Goal: Book appointment/travel/reservation

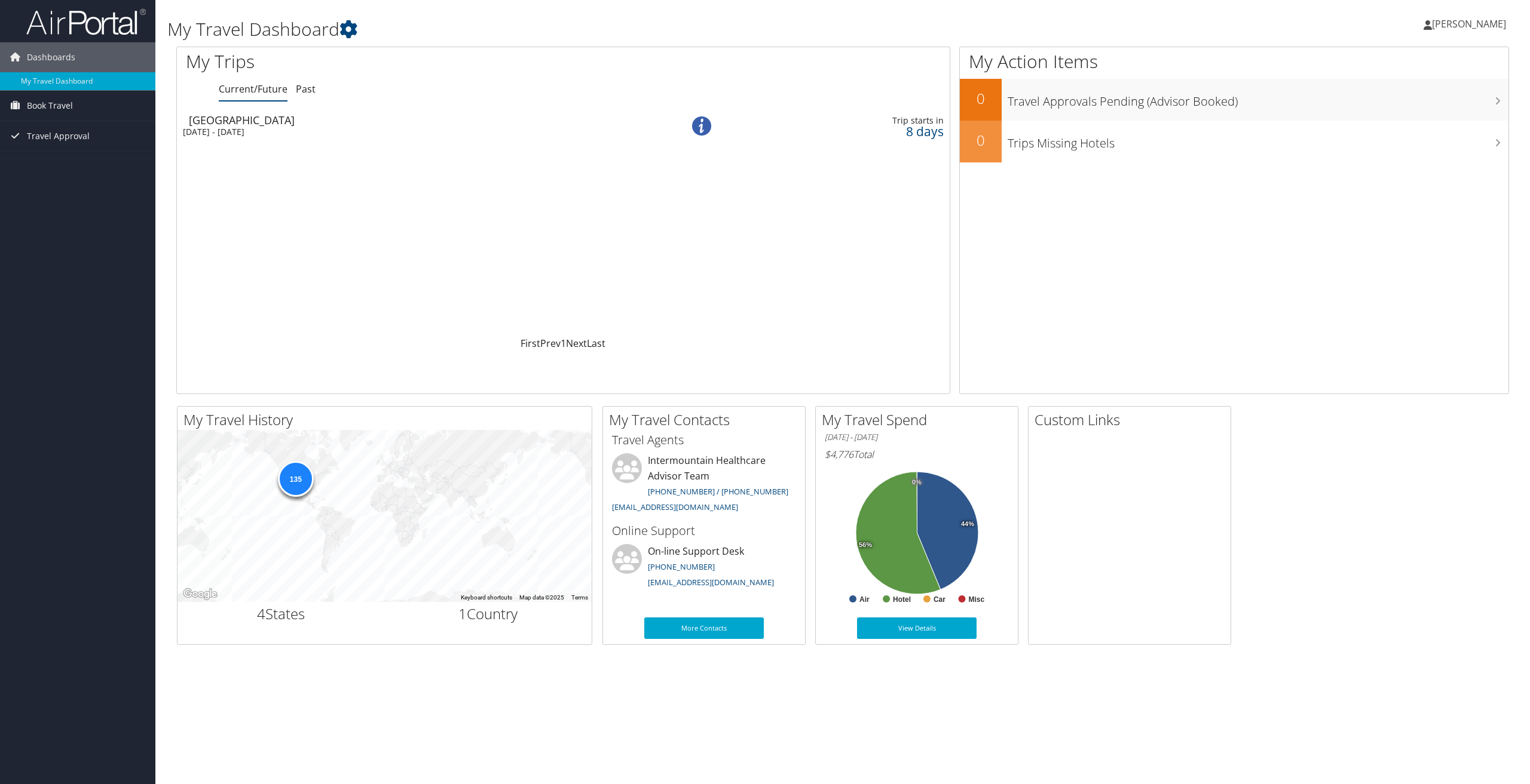
click at [303, 128] on div "Sat 6 Sep 2025 - Wed 10 Sep 2025" at bounding box center [407, 132] width 448 height 11
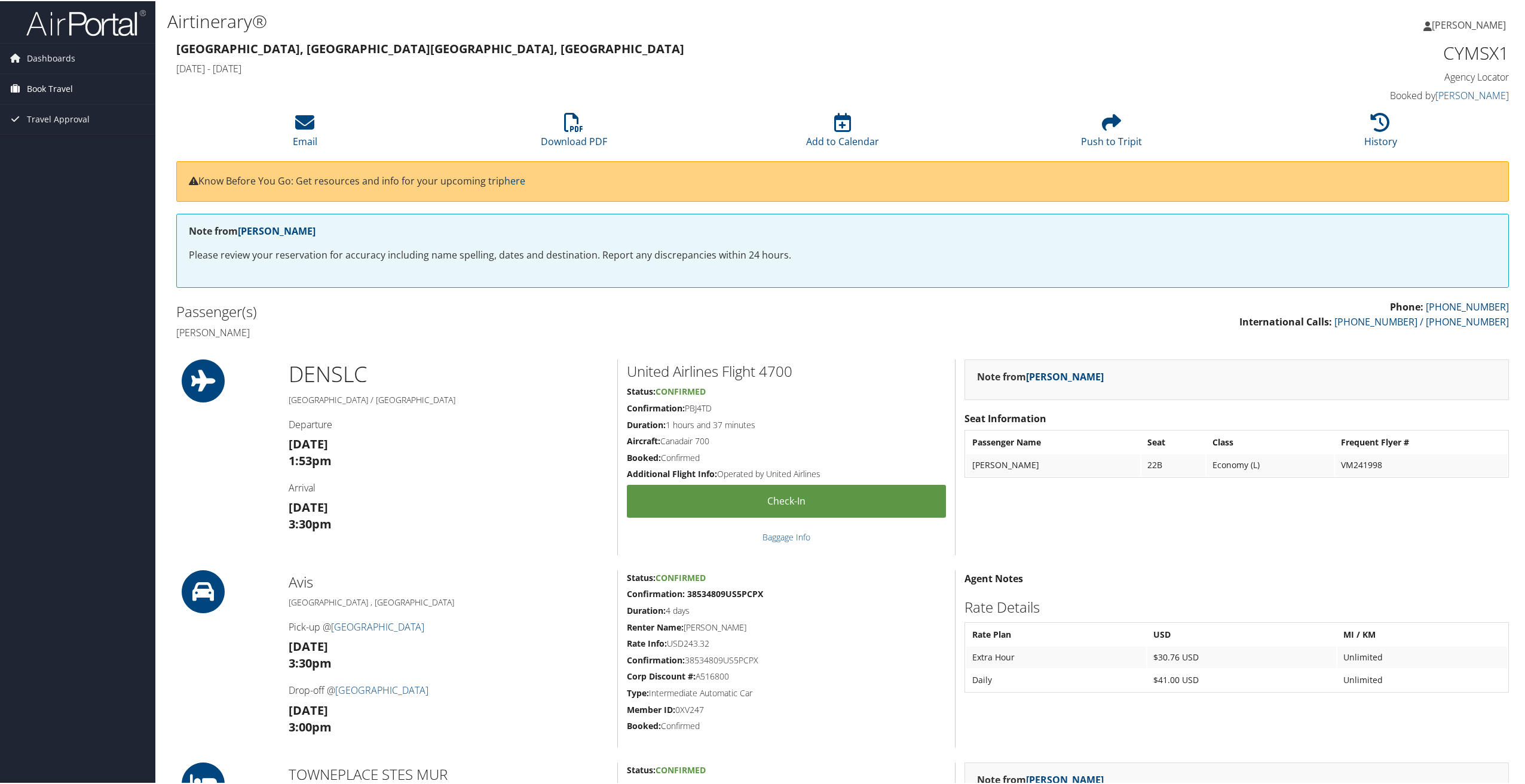
click at [57, 88] on span "Book Travel" at bounding box center [50, 88] width 46 height 30
click at [65, 131] on link "Book/Manage Online Trips" at bounding box center [78, 130] width 156 height 18
